Goal: Information Seeking & Learning: Learn about a topic

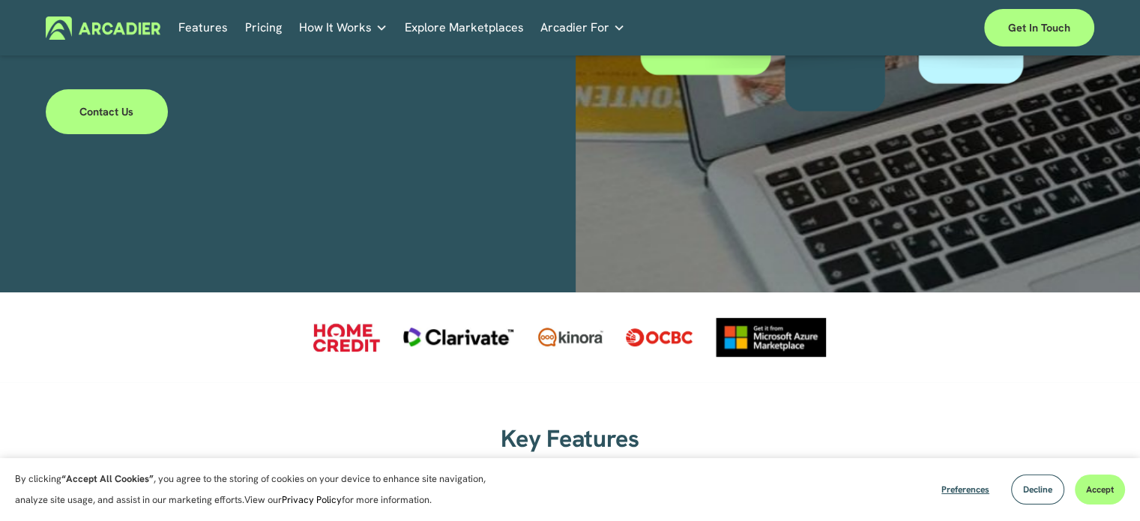
scroll to position [534, 0]
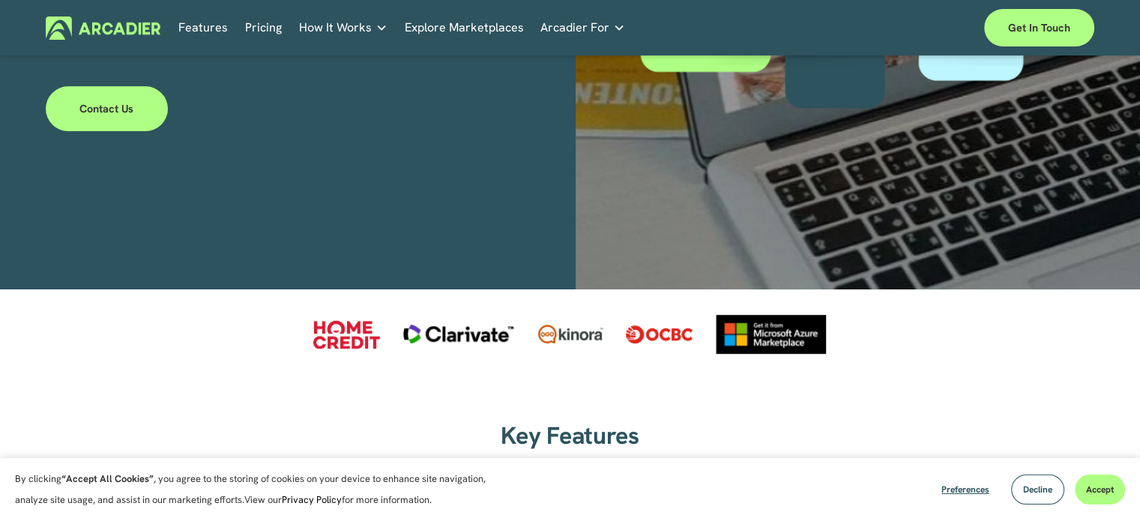
click at [264, 29] on link "Pricing" at bounding box center [263, 27] width 37 height 23
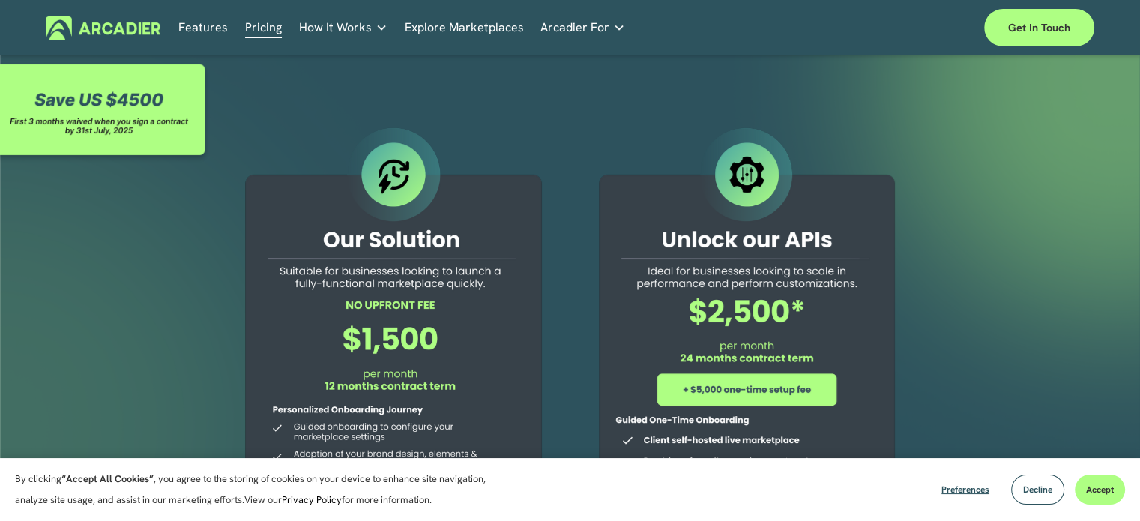
click at [433, 28] on link "Explore Marketplaces" at bounding box center [464, 27] width 119 height 23
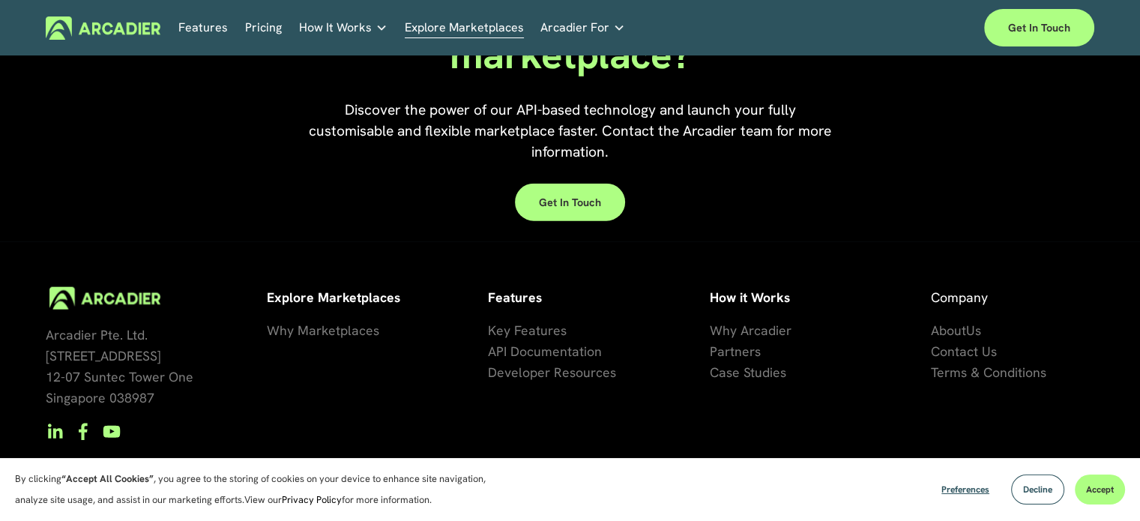
scroll to position [3448, 0]
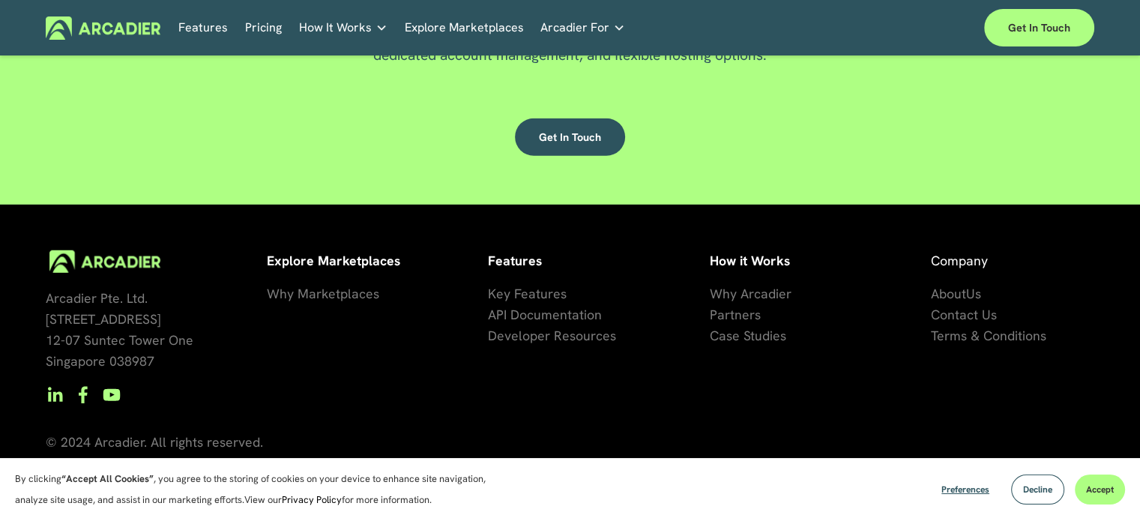
scroll to position [4057, 0]
click at [0, 0] on h5 "Why Arcadier" at bounding box center [0, 0] width 0 height 0
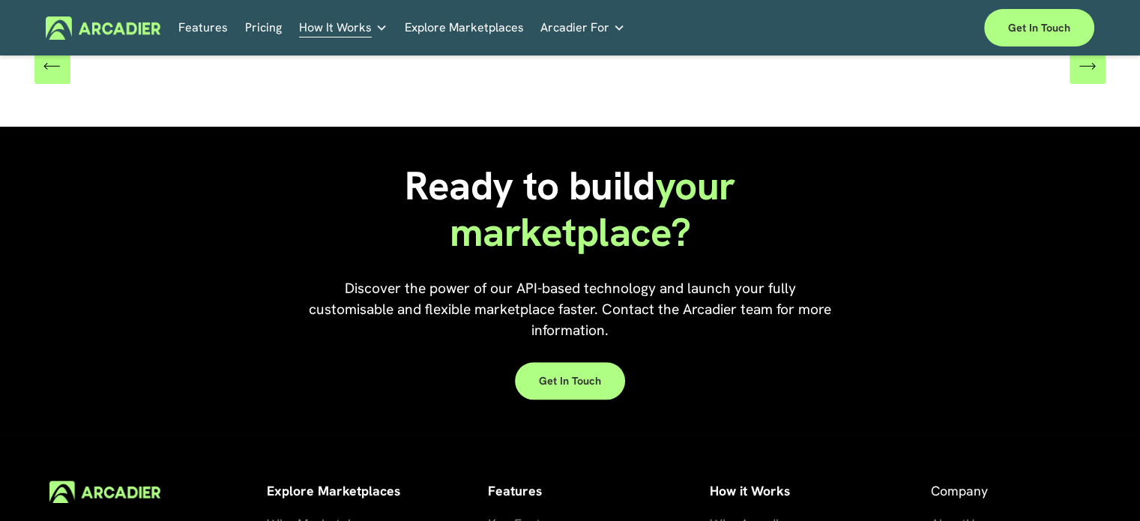
scroll to position [1459, 0]
